Goal: Task Accomplishment & Management: Use online tool/utility

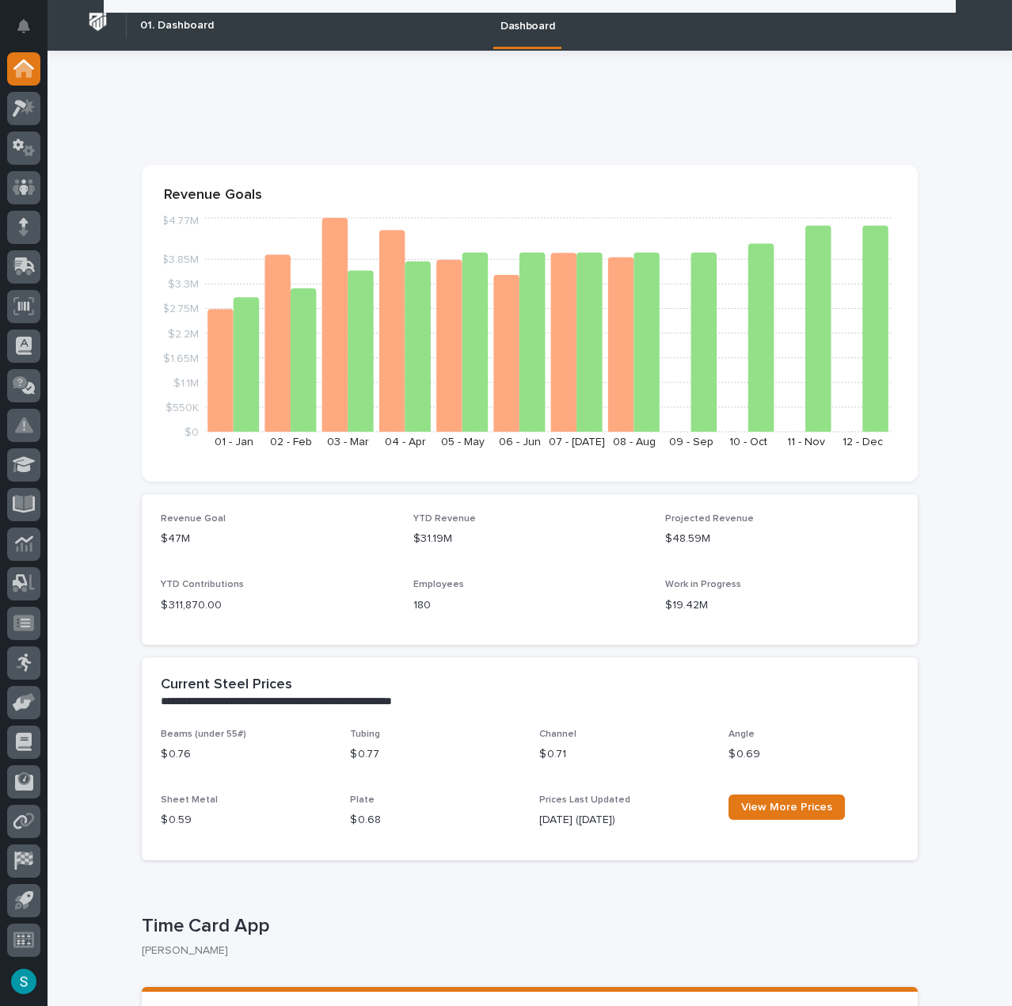
scroll to position [317, 0]
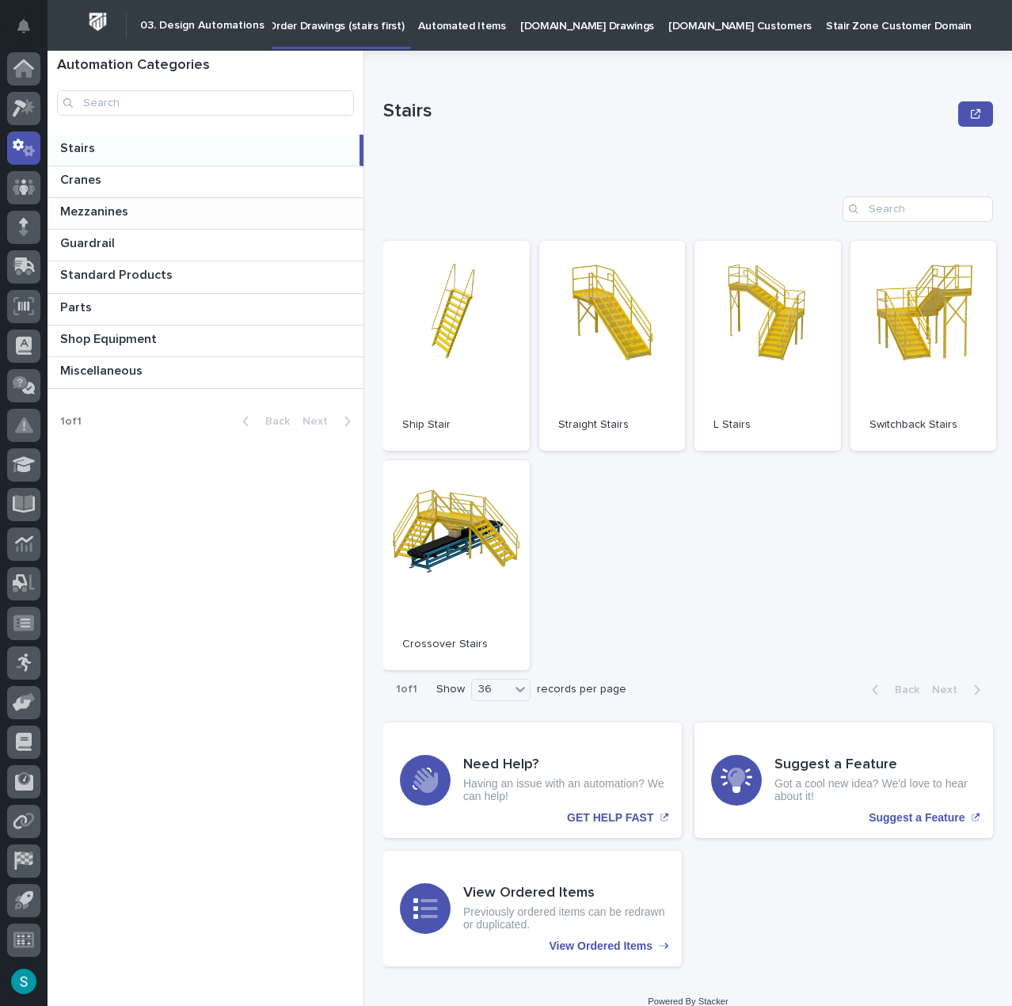
click at [103, 212] on p "Mezzanines" at bounding box center [95, 210] width 71 height 18
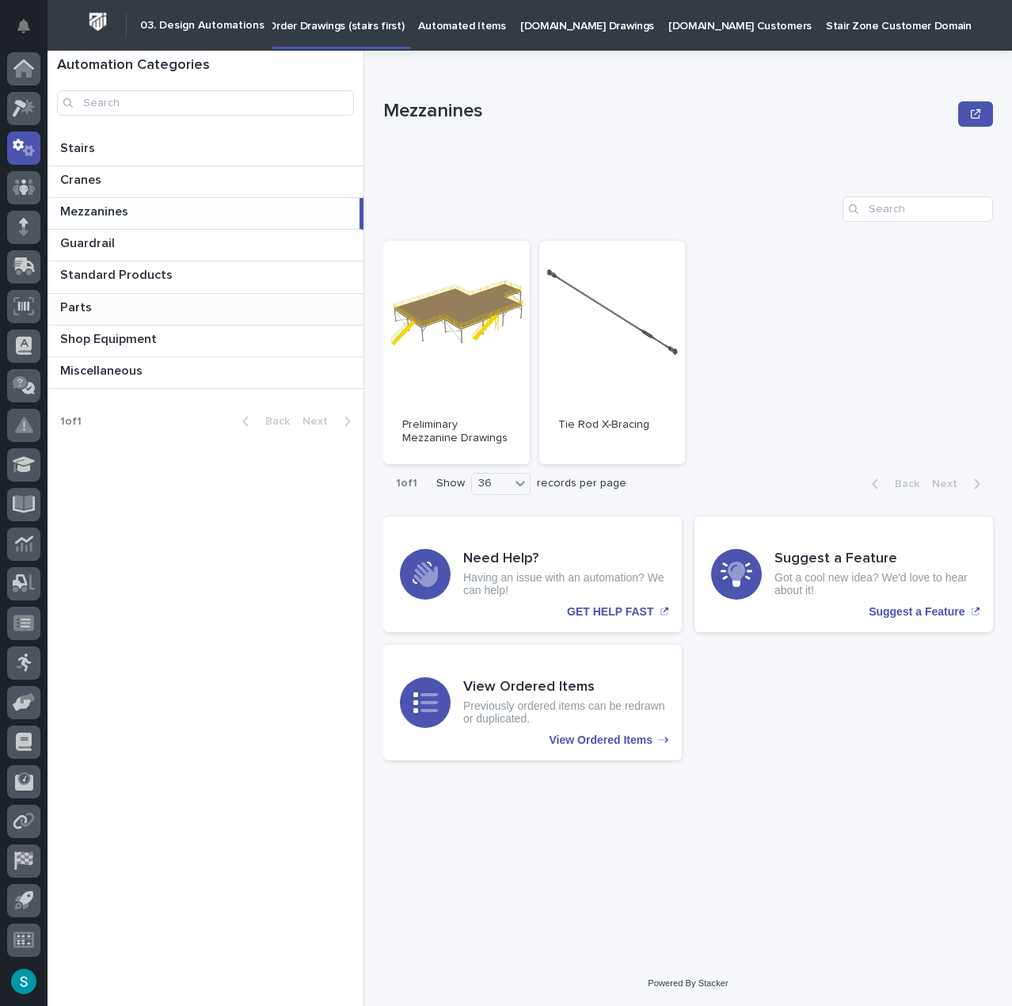
click at [101, 303] on p at bounding box center [208, 307] width 297 height 15
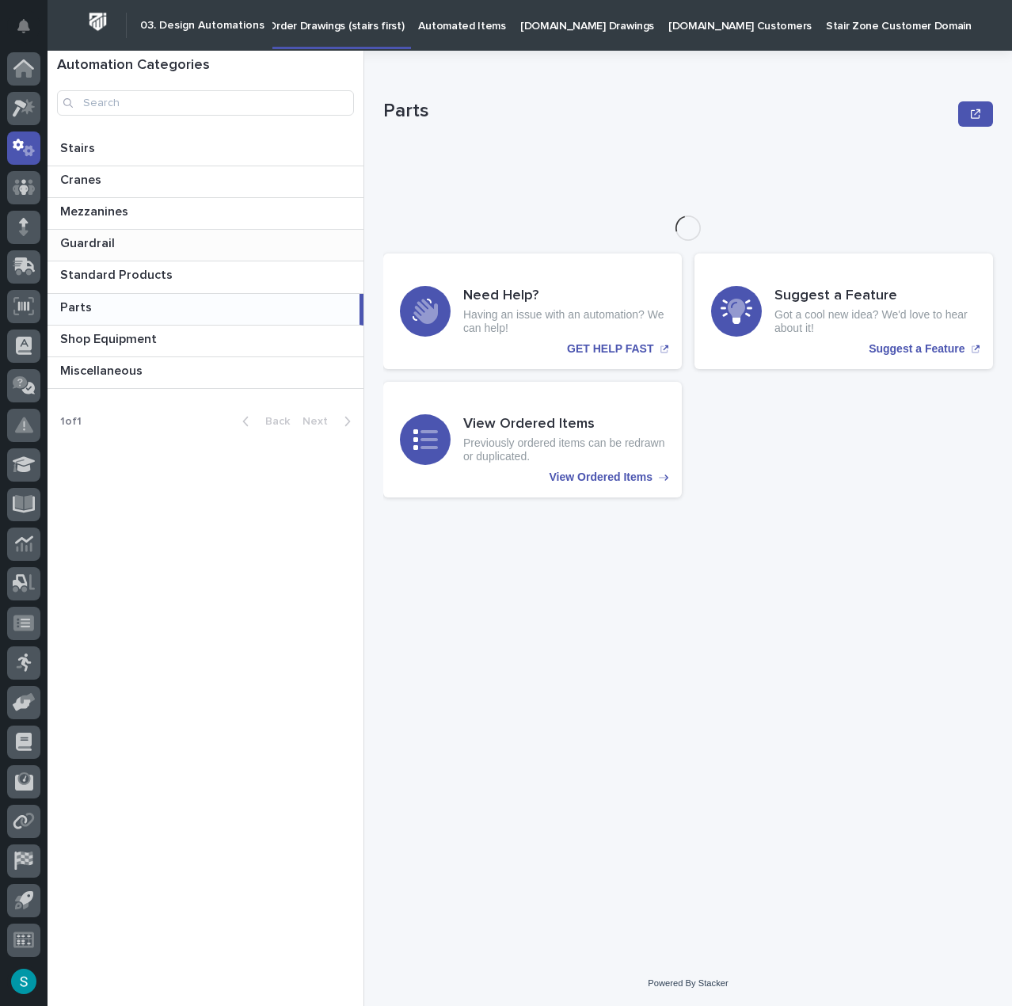
click at [112, 250] on p "Guardrail" at bounding box center [89, 242] width 58 height 18
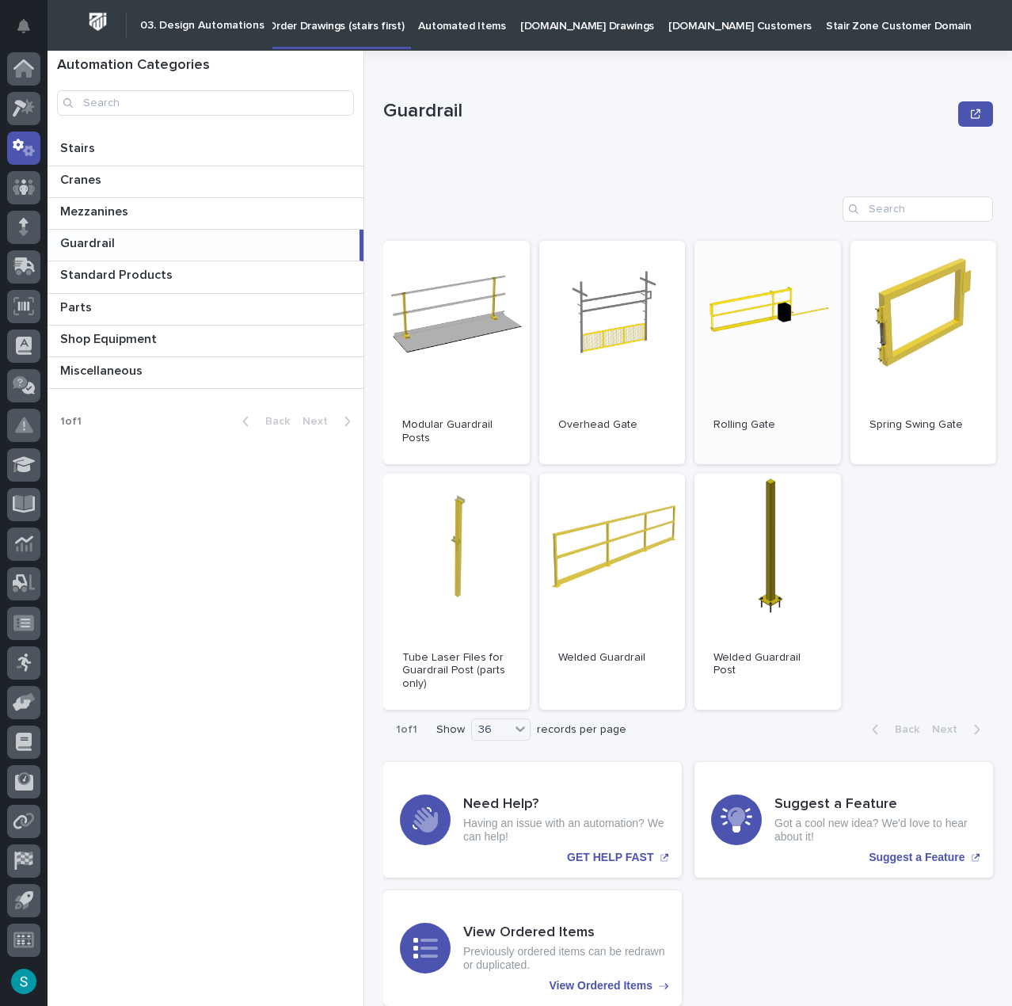
click at [781, 359] on link "Open" at bounding box center [768, 352] width 147 height 223
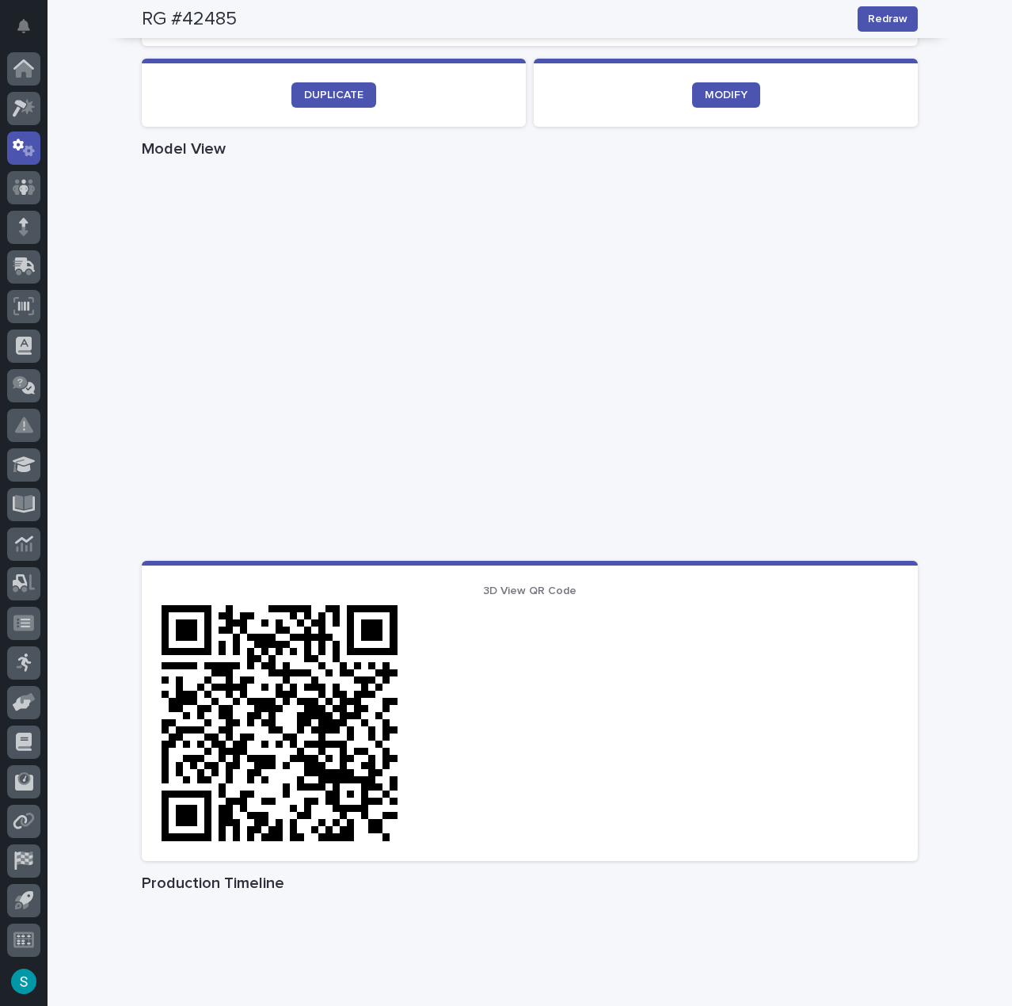
scroll to position [554, 0]
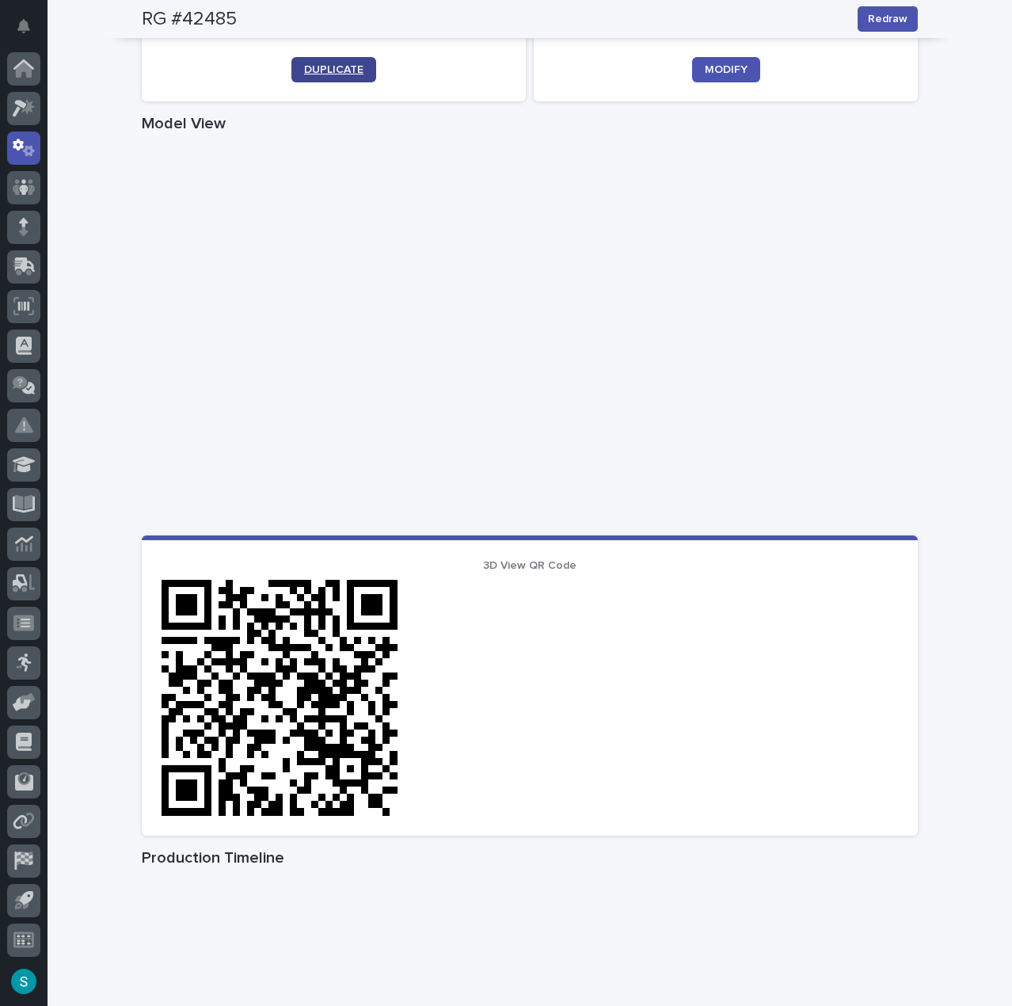
click at [330, 72] on span "DUPLICATE" at bounding box center [333, 69] width 59 height 11
